Goal: Navigation & Orientation: Understand site structure

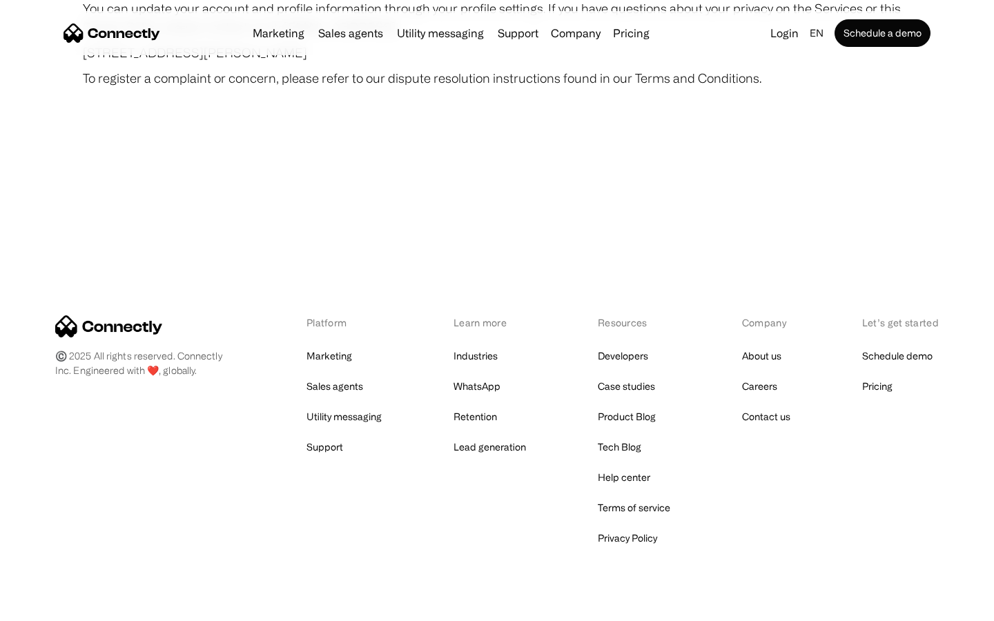
scroll to position [8038, 0]
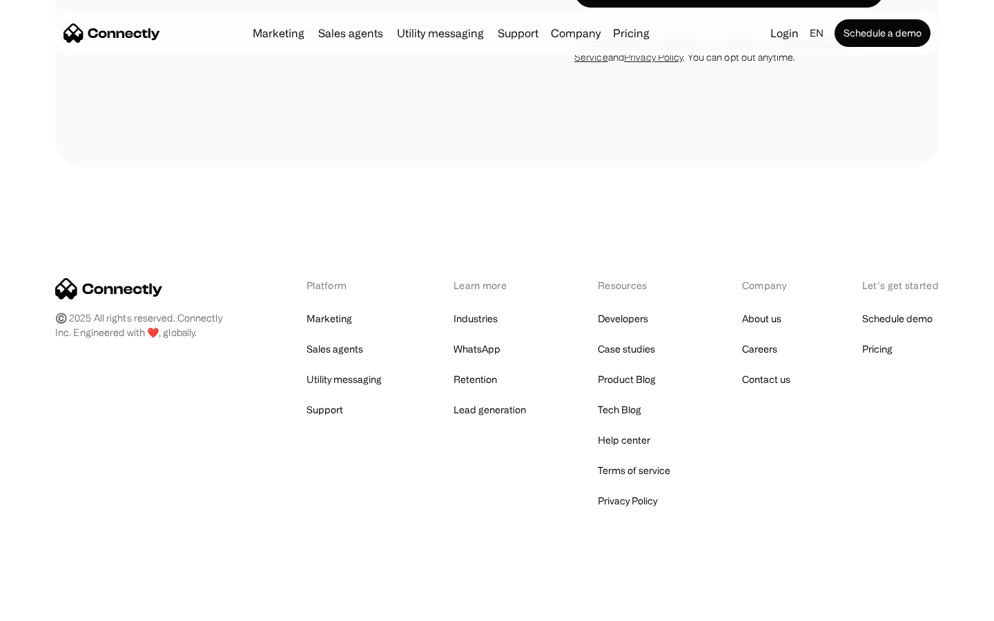
scroll to position [1183, 0]
